Goal: Information Seeking & Learning: Learn about a topic

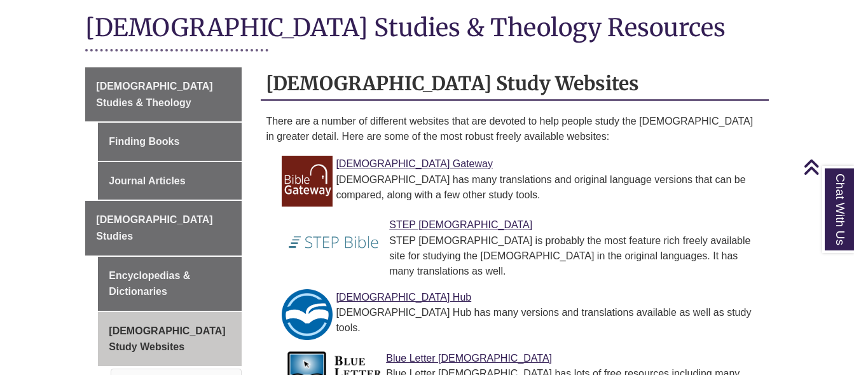
scroll to position [306, 0]
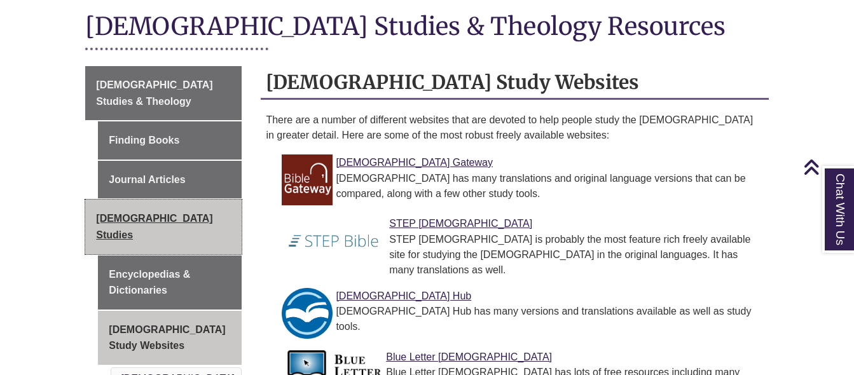
click at [210, 200] on link "[DEMOGRAPHIC_DATA] Studies" at bounding box center [163, 227] width 156 height 54
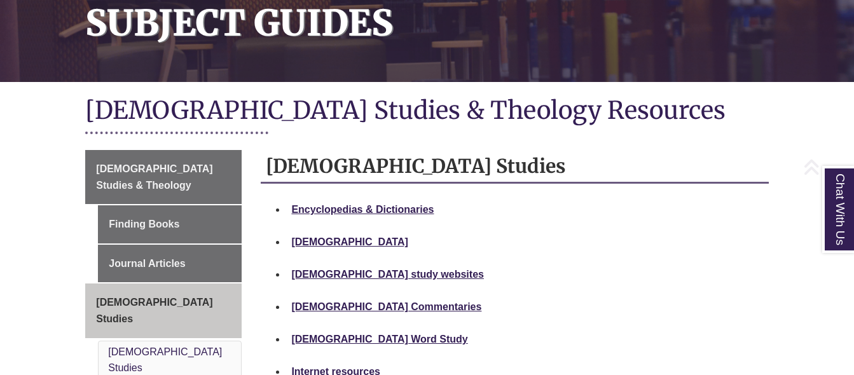
scroll to position [278, 0]
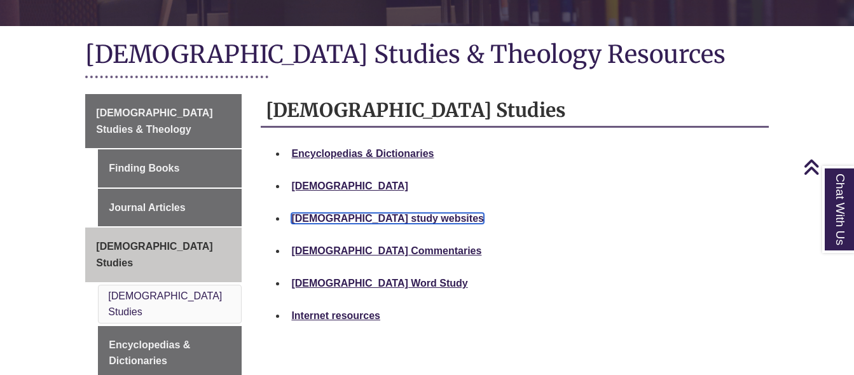
click at [362, 213] on strong "Bible study websites" at bounding box center [387, 218] width 193 height 11
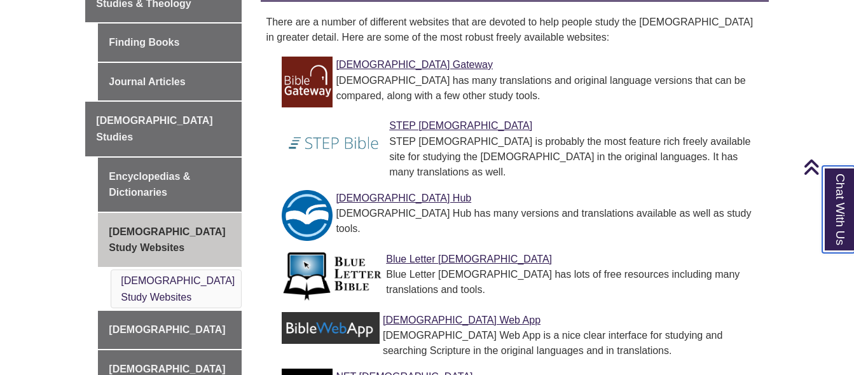
scroll to position [189, 0]
